Goal: Check status: Check status

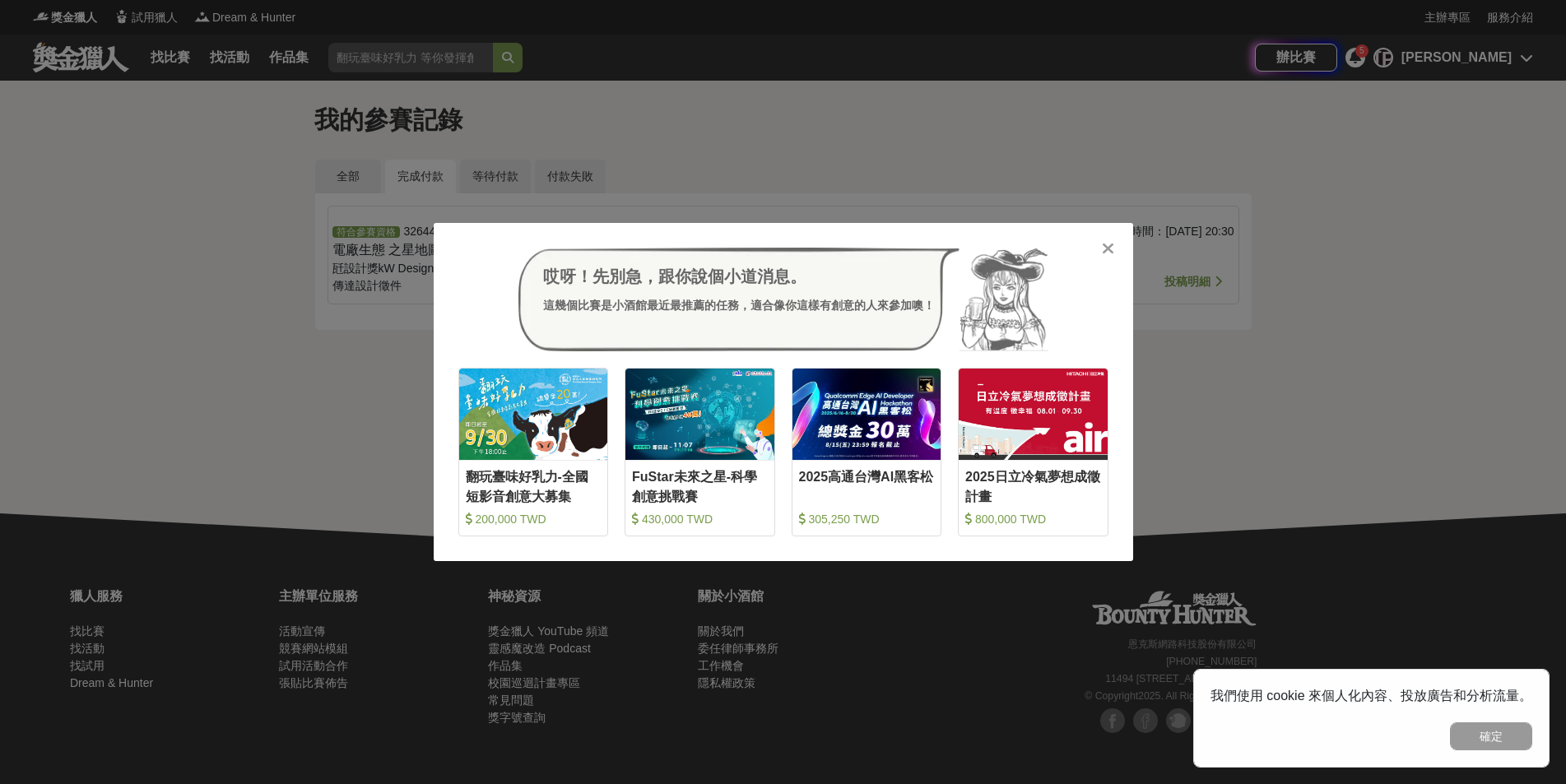
click at [1117, 250] on div "哎呀！先別急，跟你說個小道消息。 這幾個比賽是小酒館最近最推薦的任務，適合像你這樣有創意的人來參加噢！ 收藏 翻玩臺味好乳力-全國短影音創意大募集 200,0…" at bounding box center [783, 391] width 699 height 338
click at [1111, 242] on icon at bounding box center [1107, 248] width 13 height 17
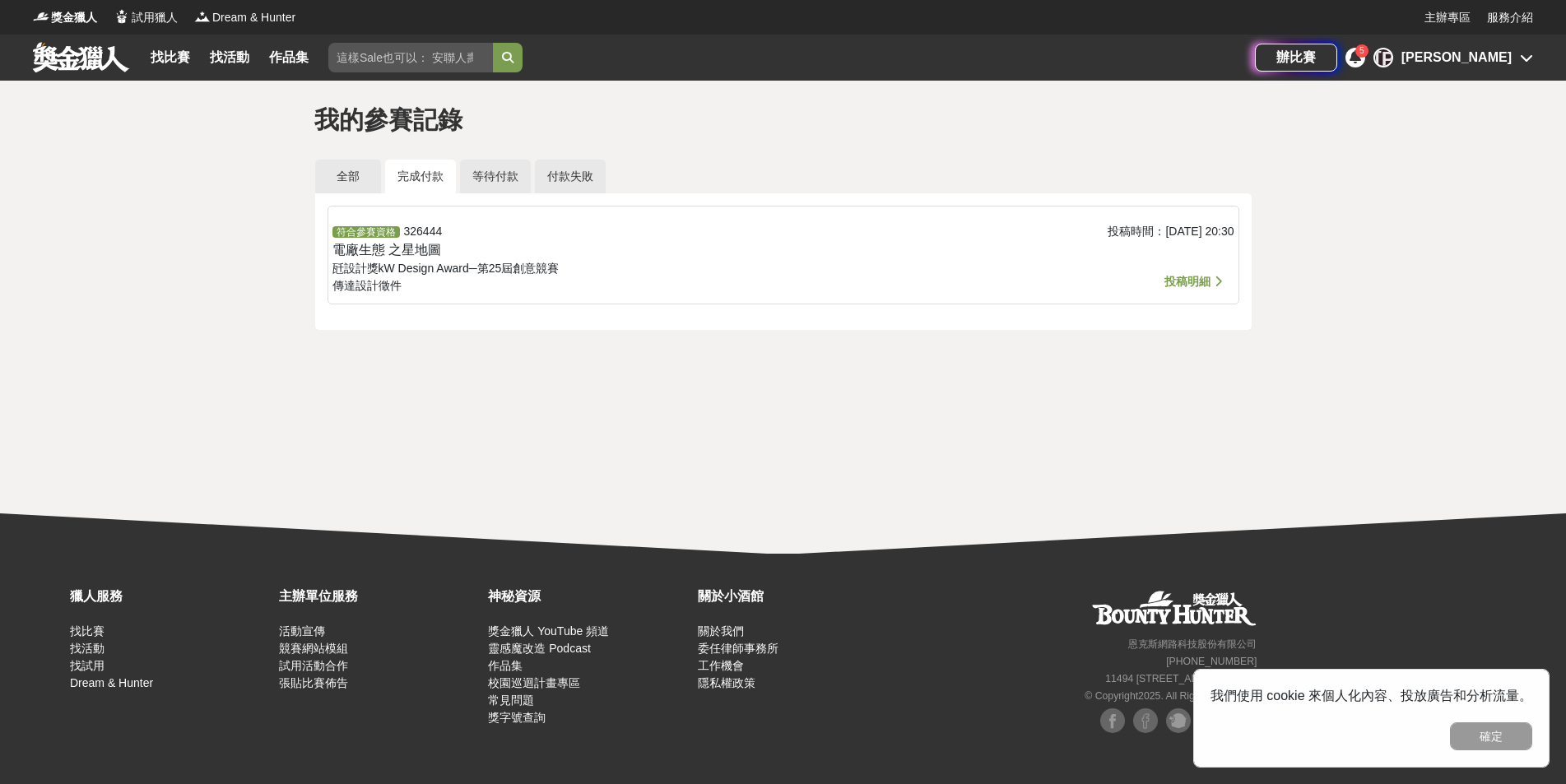
click at [1137, 254] on div "投稿時間： 2025-03-07 20:30" at bounding box center [1083, 259] width 300 height 73
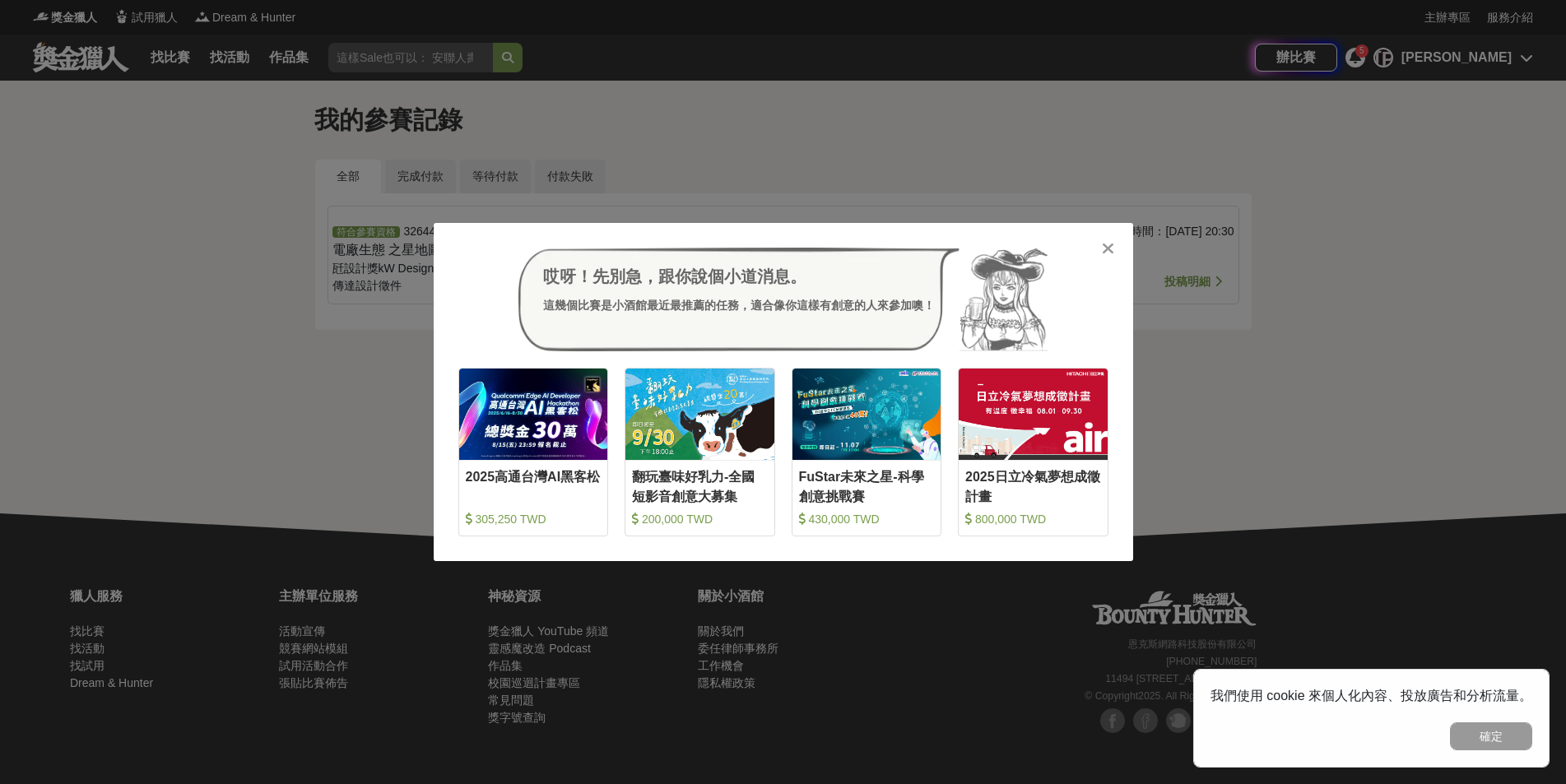
click at [1100, 240] on div at bounding box center [1108, 247] width 17 height 17
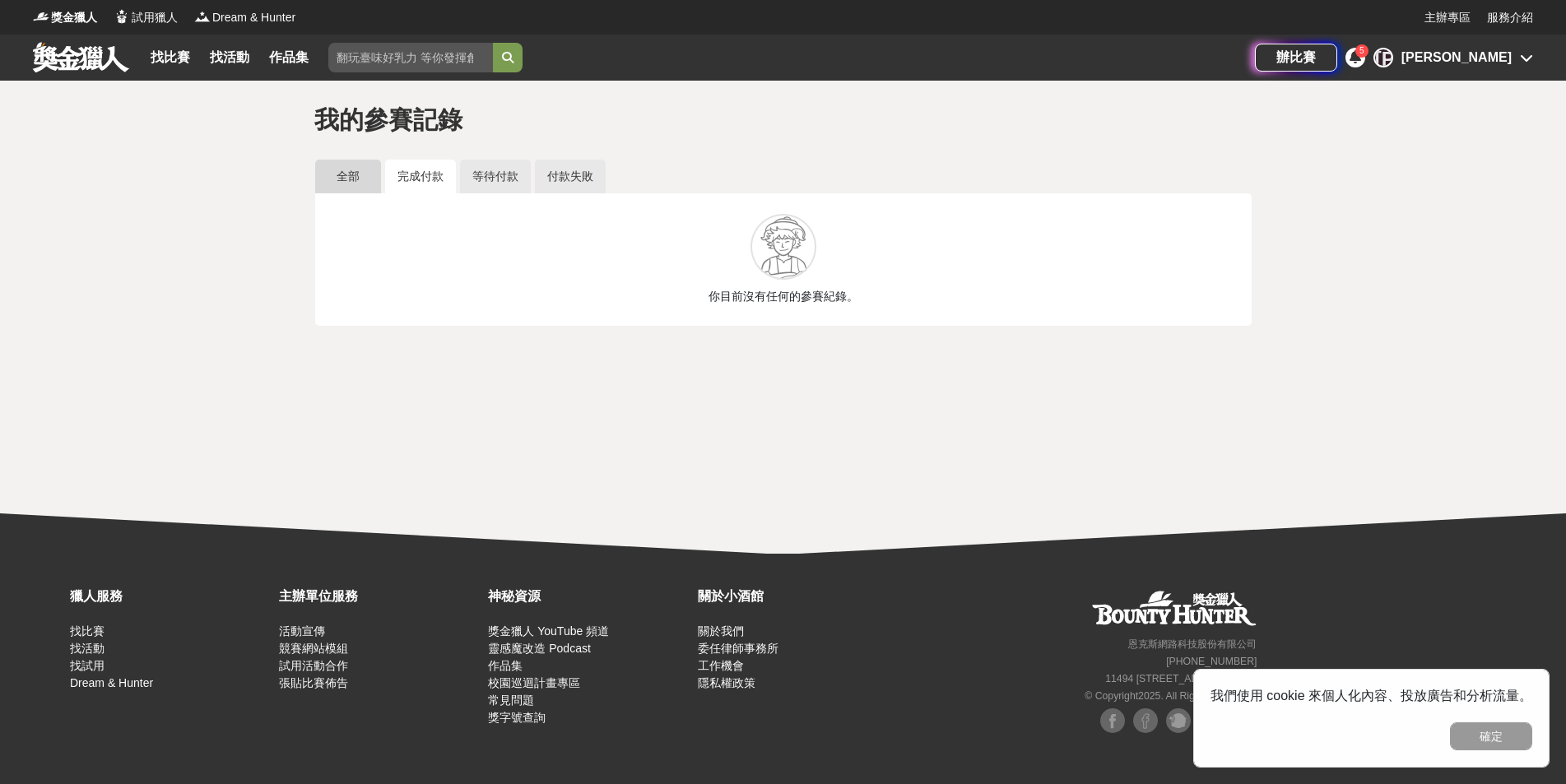
click at [330, 183] on link "全部" at bounding box center [347, 176] width 66 height 33
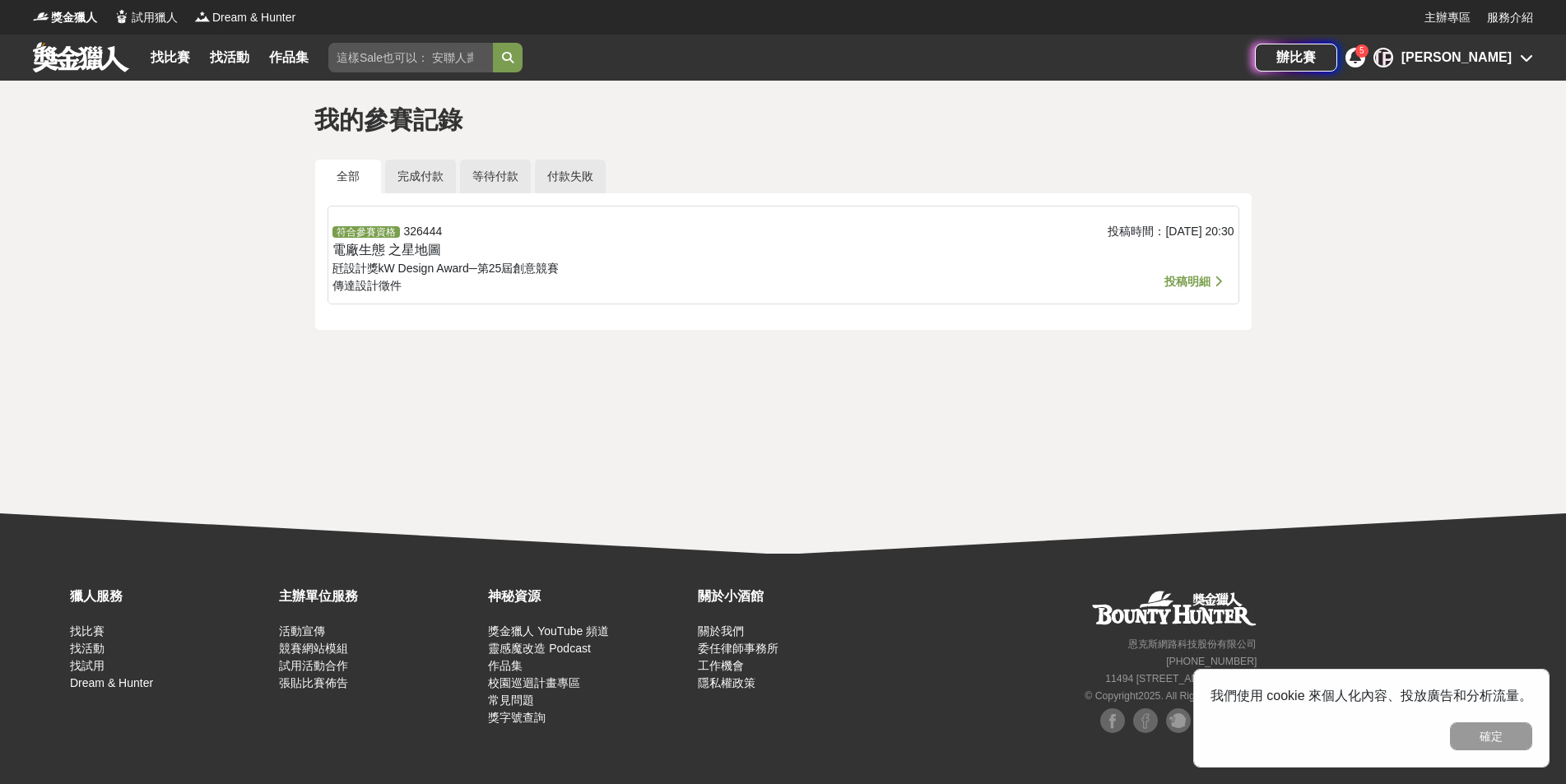
click at [278, 54] on link "作品集" at bounding box center [289, 57] width 53 height 23
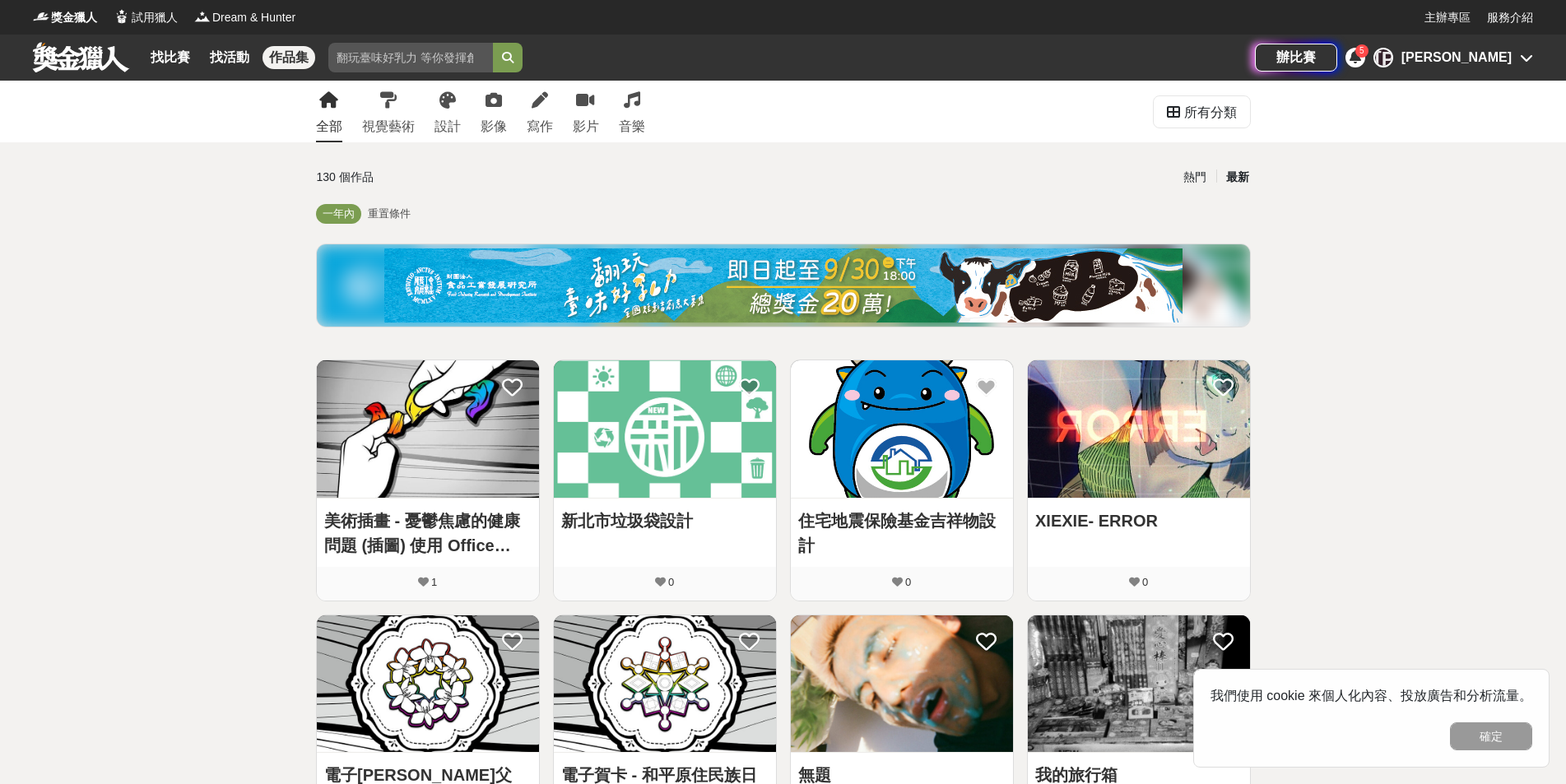
click at [1473, 52] on div "[PERSON_NAME]" at bounding box center [1456, 58] width 110 height 20
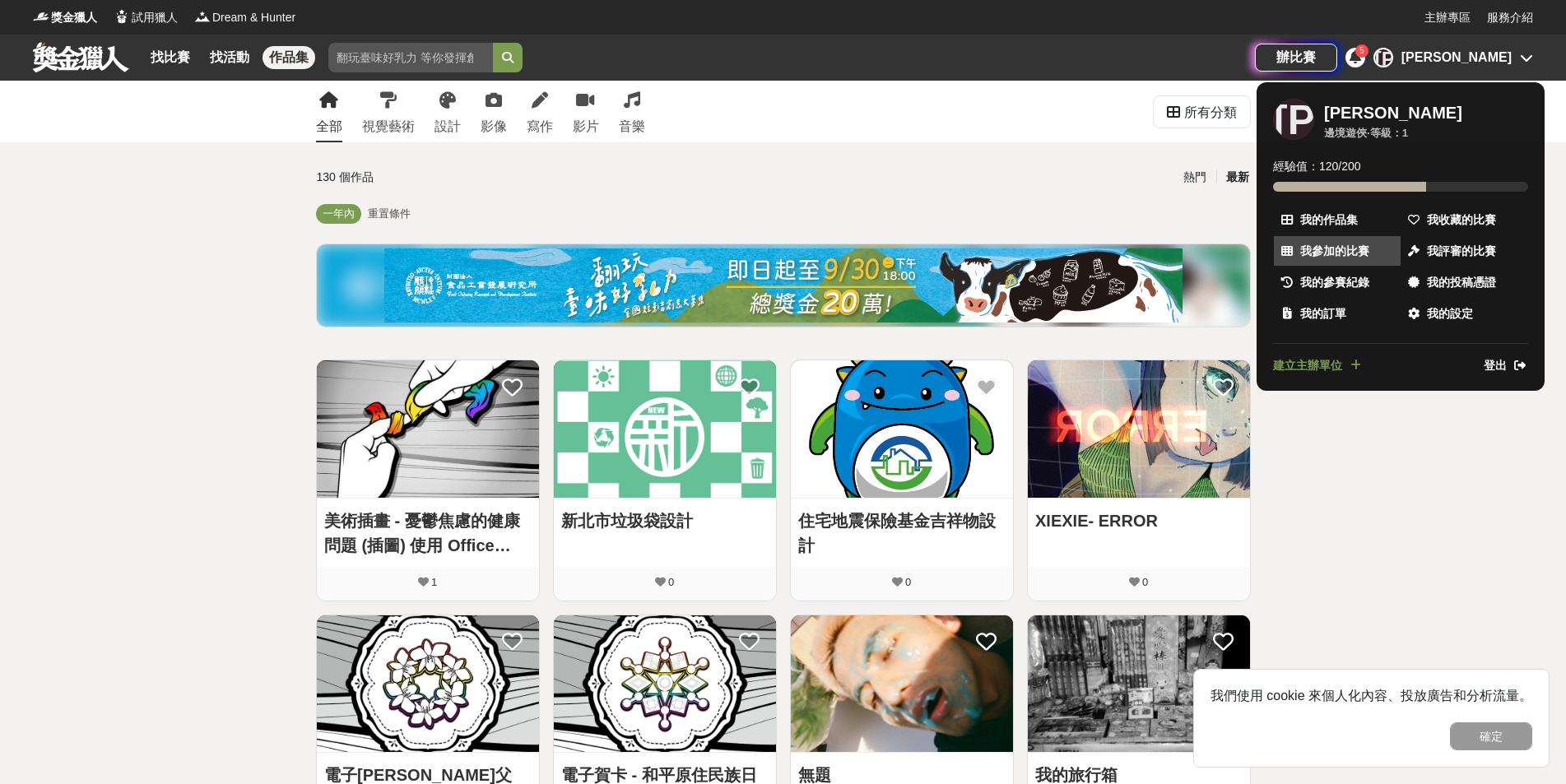
click at [1333, 260] on link "我參加的比賽" at bounding box center [1337, 251] width 126 height 29
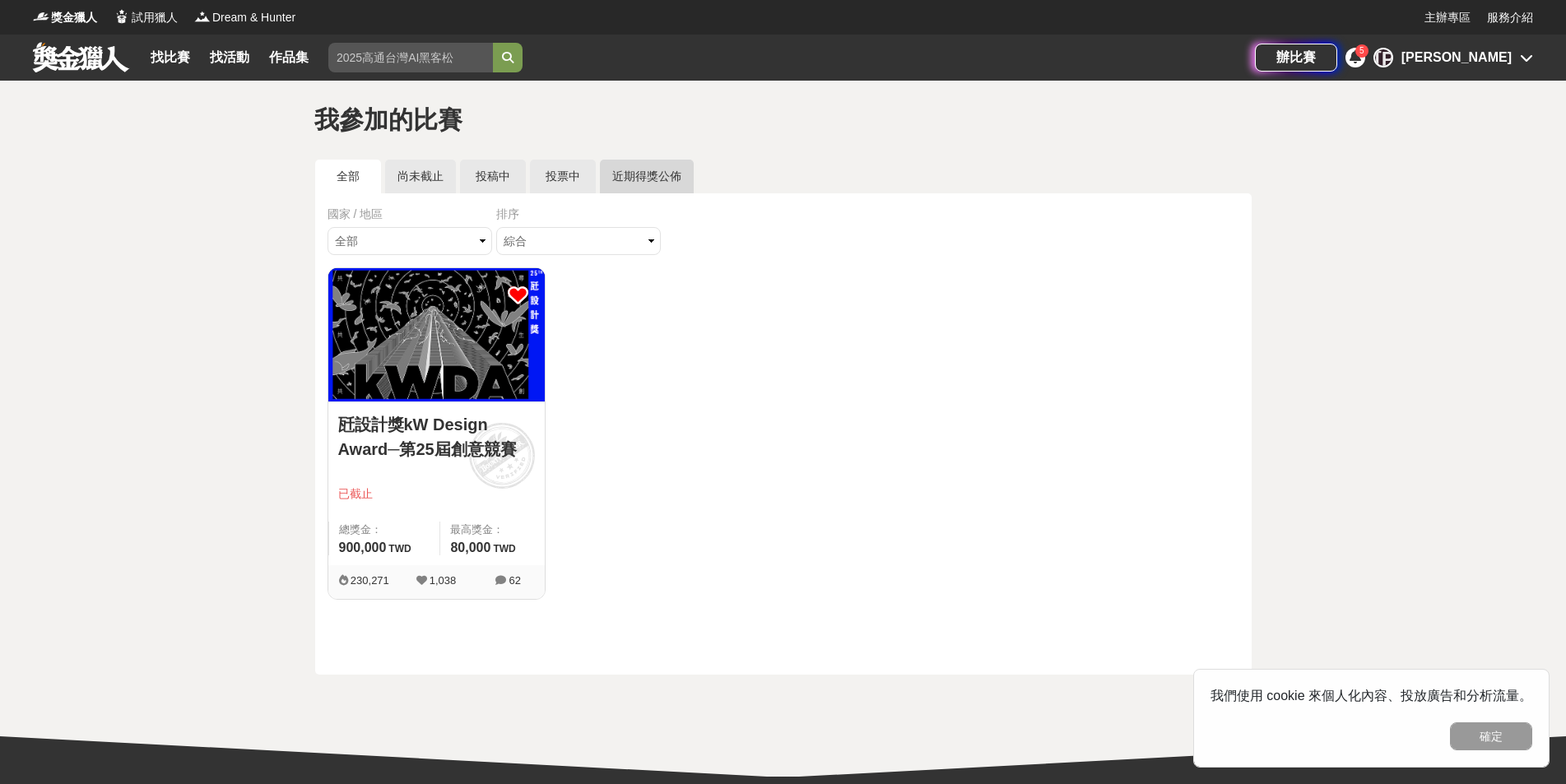
click at [633, 188] on link "近期得獎公佈" at bounding box center [647, 176] width 94 height 33
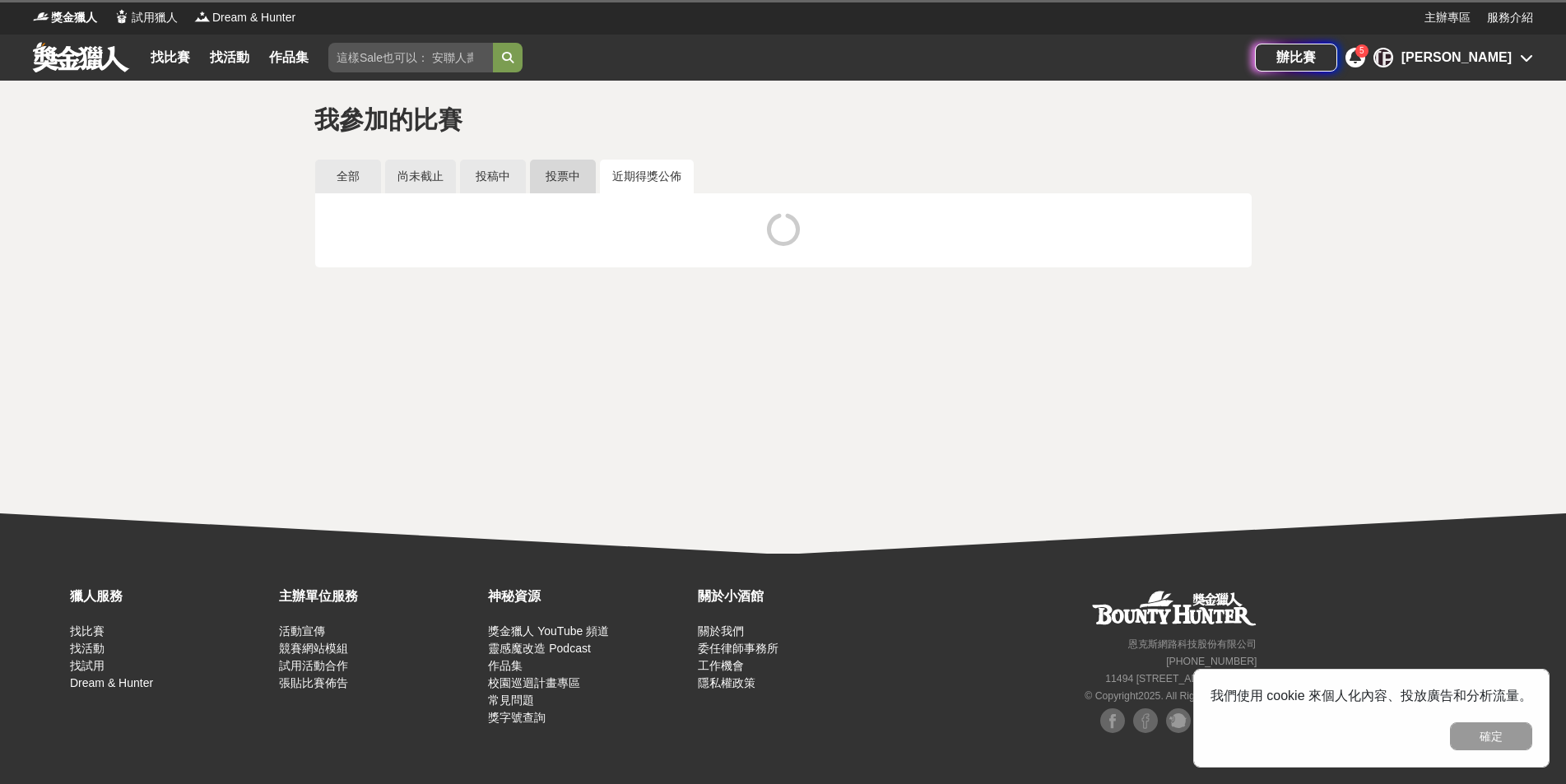
click at [534, 176] on link "投票中" at bounding box center [562, 176] width 66 height 33
click at [474, 183] on link "投稿中" at bounding box center [492, 176] width 66 height 33
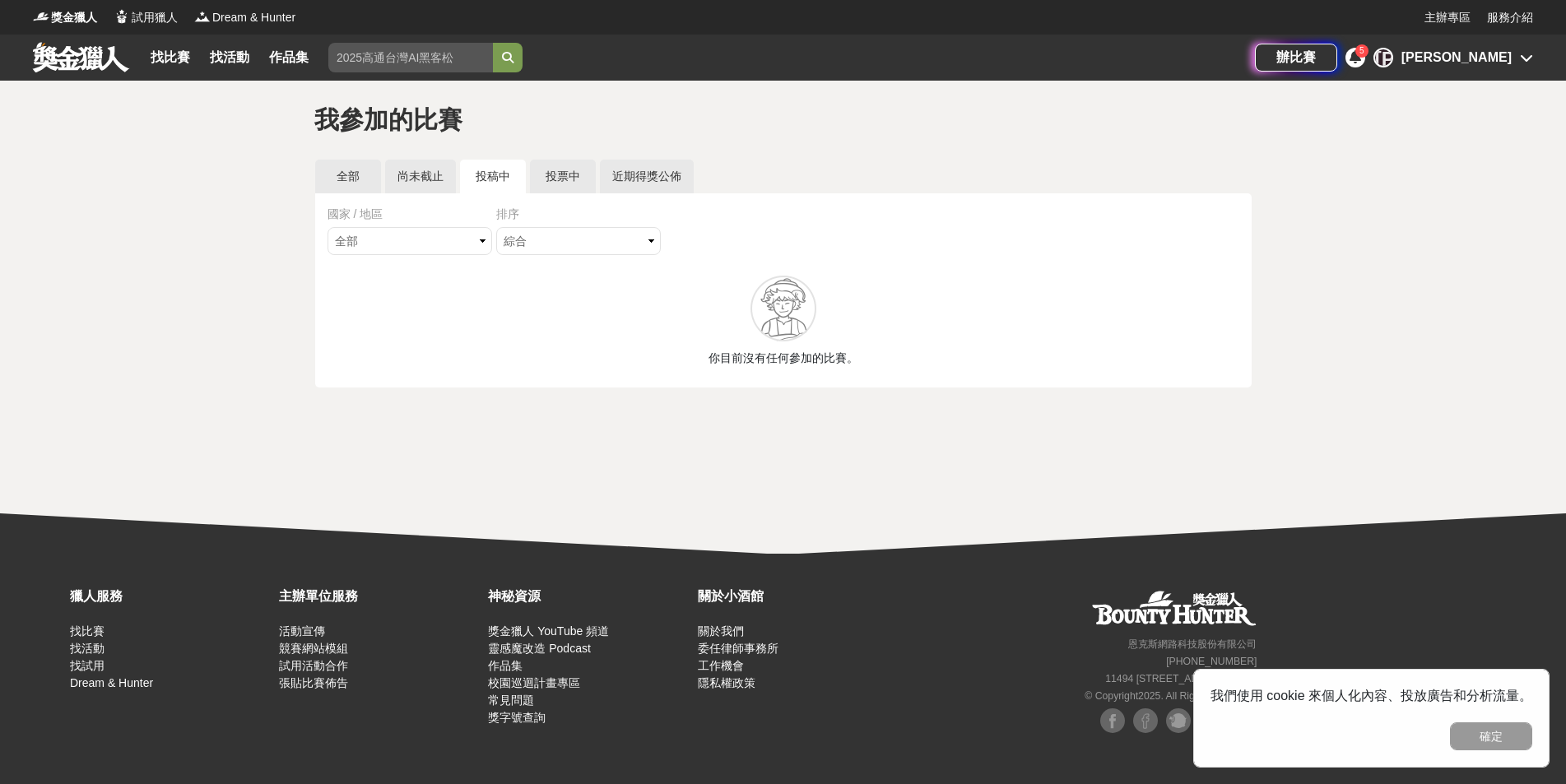
click at [416, 258] on div "全部 台灣 國際" at bounding box center [412, 243] width 169 height 32
